Goal: Task Accomplishment & Management: Use online tool/utility

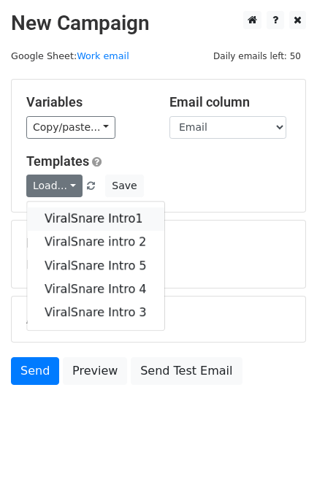
click at [77, 223] on link "ViralSnare Intro1" at bounding box center [95, 218] width 137 height 23
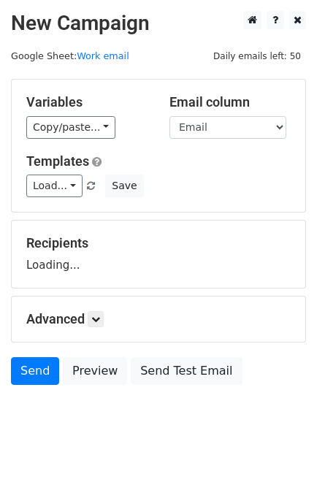
scroll to position [13, 0]
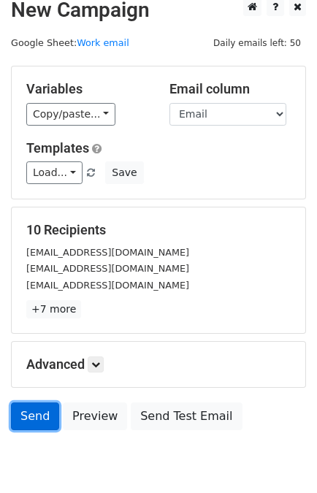
click at [30, 424] on link "Send" at bounding box center [35, 416] width 48 height 28
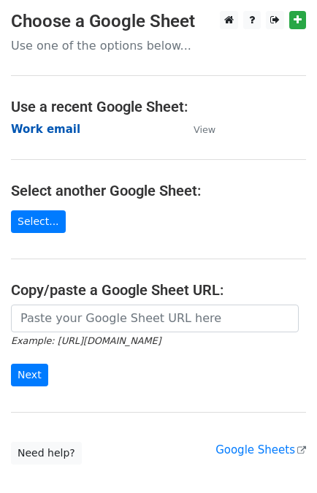
click at [55, 132] on strong "Work email" at bounding box center [45, 129] width 69 height 13
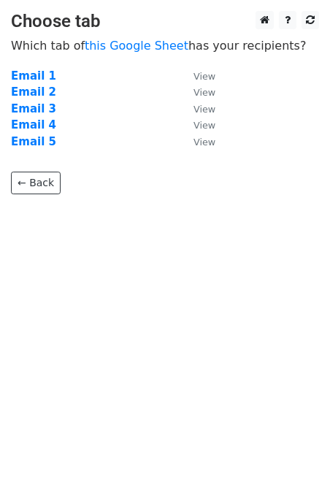
click at [34, 92] on strong "Email 2" at bounding box center [33, 91] width 45 height 13
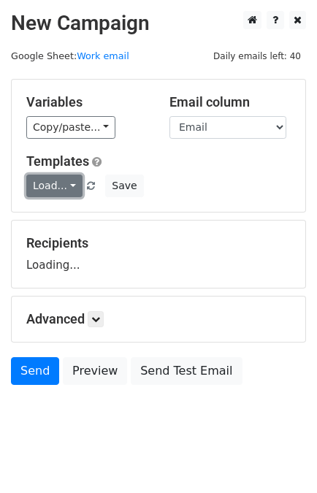
click at [52, 188] on link "Load..." at bounding box center [54, 186] width 56 height 23
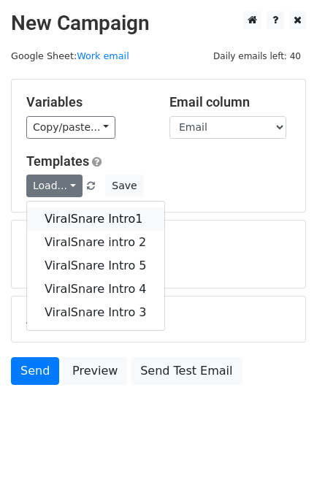
click at [72, 219] on link "ViralSnare Intro1" at bounding box center [95, 218] width 137 height 23
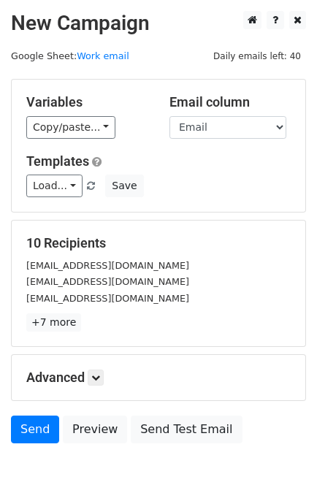
scroll to position [72, 0]
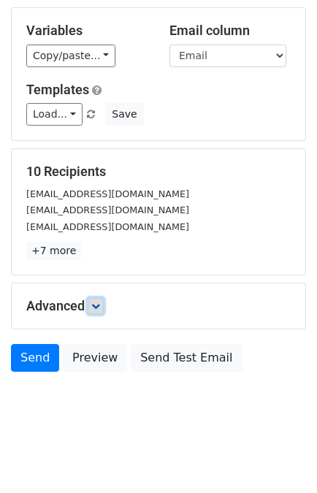
click at [95, 303] on icon at bounding box center [95, 306] width 9 height 9
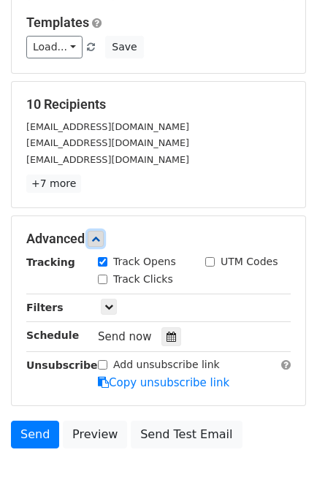
scroll to position [139, 0]
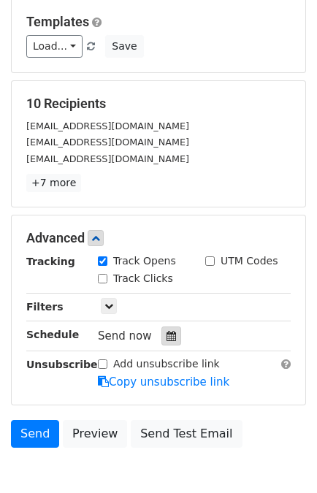
click at [166, 331] on icon at bounding box center [170, 336] width 9 height 10
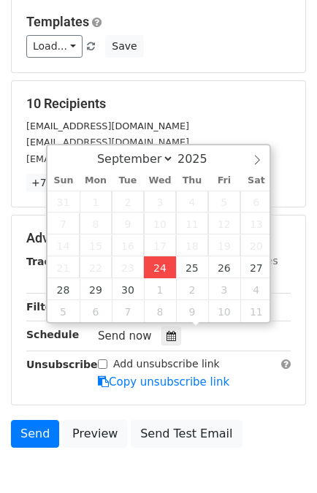
type input "[DATE] 14:50"
type input "02"
type input "50"
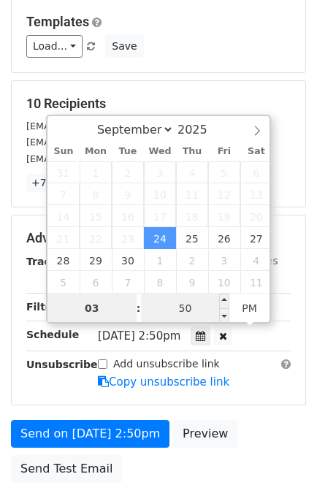
type input "03"
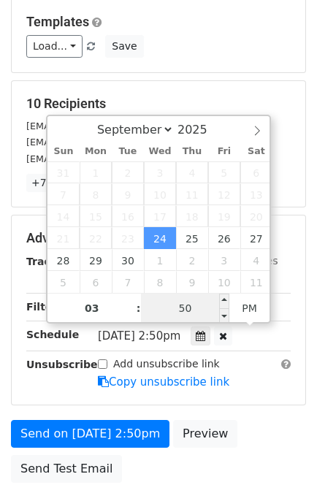
type input "[DATE] 15:50"
click at [190, 307] on input "50" at bounding box center [185, 308] width 89 height 29
type input "10"
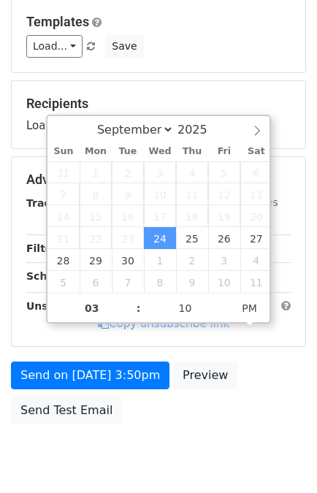
type input "[DATE] 15:10"
click at [261, 381] on div "Send on [DATE] 3:50pm Preview Send Test Email" at bounding box center [158, 396] width 317 height 70
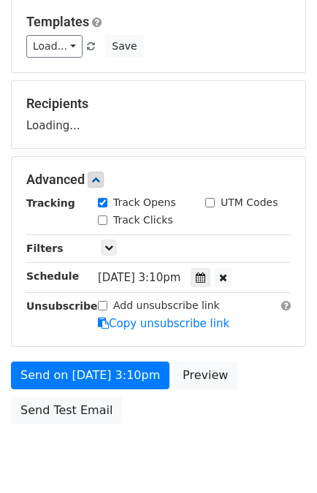
scroll to position [190, 0]
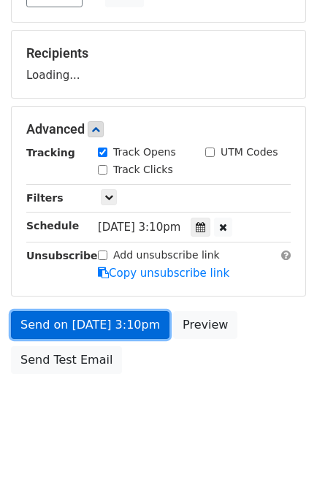
click at [58, 322] on link "Send on [DATE] 3:10pm" at bounding box center [90, 325] width 158 height 28
